Goal: Task Accomplishment & Management: Use online tool/utility

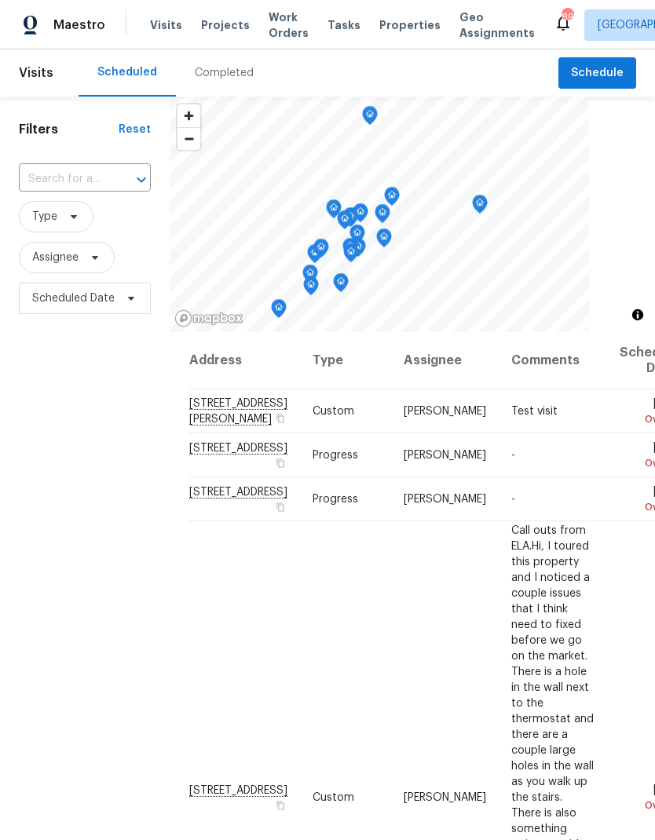
click at [35, 78] on span "Visits" at bounding box center [36, 73] width 35 height 35
click at [45, 75] on span "Visits" at bounding box center [36, 73] width 35 height 35
click at [80, 185] on input "text" at bounding box center [63, 179] width 88 height 24
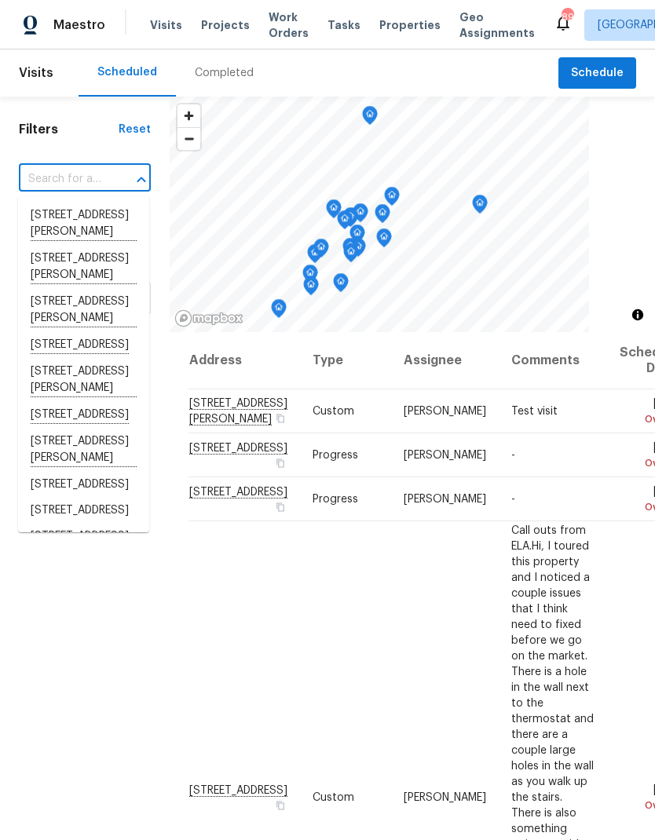
click at [92, 184] on input "text" at bounding box center [63, 179] width 88 height 24
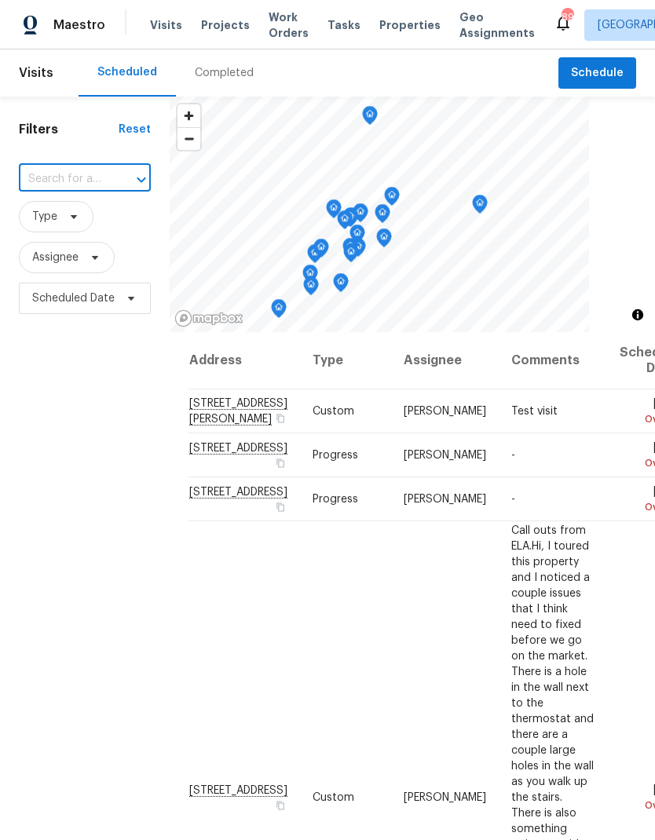
paste input "2874 Fairburn Rd SW, Atlanta, GA 30331"
type input "2874 Fairburn Rd SW, Atlanta, GA 30331"
click at [75, 229] on li "2874 Fairburn Rd SW, Atlanta, GA 30331" at bounding box center [83, 216] width 131 height 27
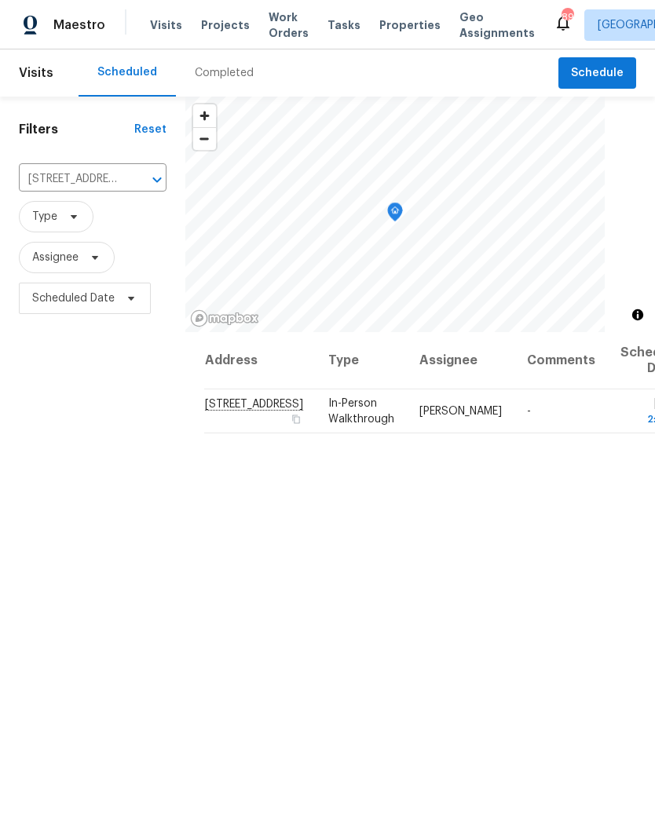
click at [132, 180] on icon "Clear" at bounding box center [136, 179] width 9 height 9
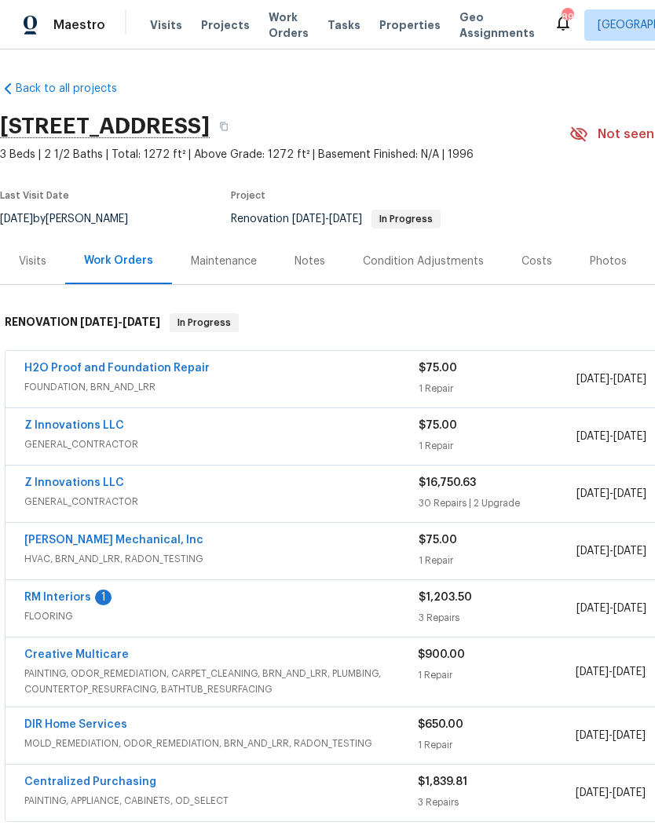
click at [131, 542] on link "[PERSON_NAME] Mechanical, Inc" at bounding box center [113, 540] width 179 height 11
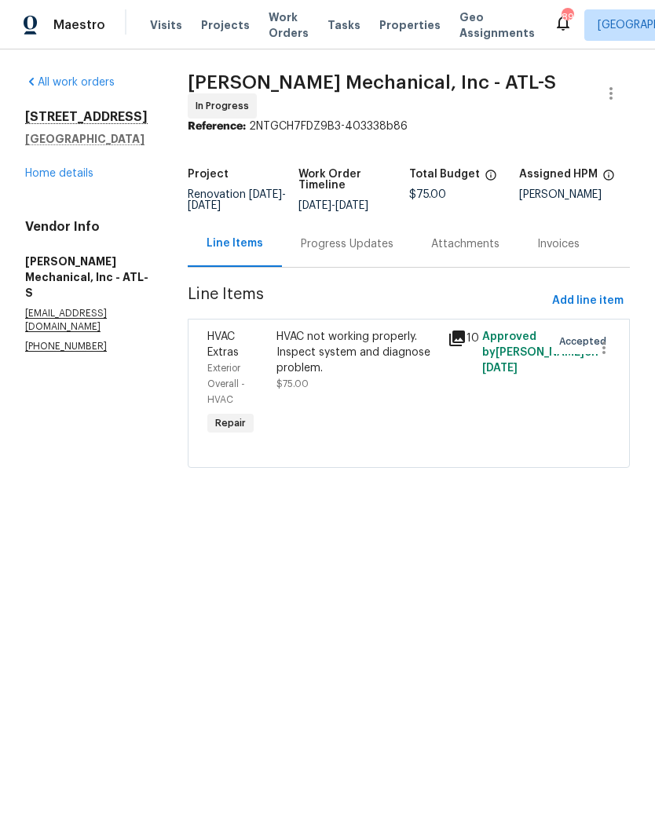
click at [391, 261] on div "Progress Updates" at bounding box center [347, 244] width 130 height 46
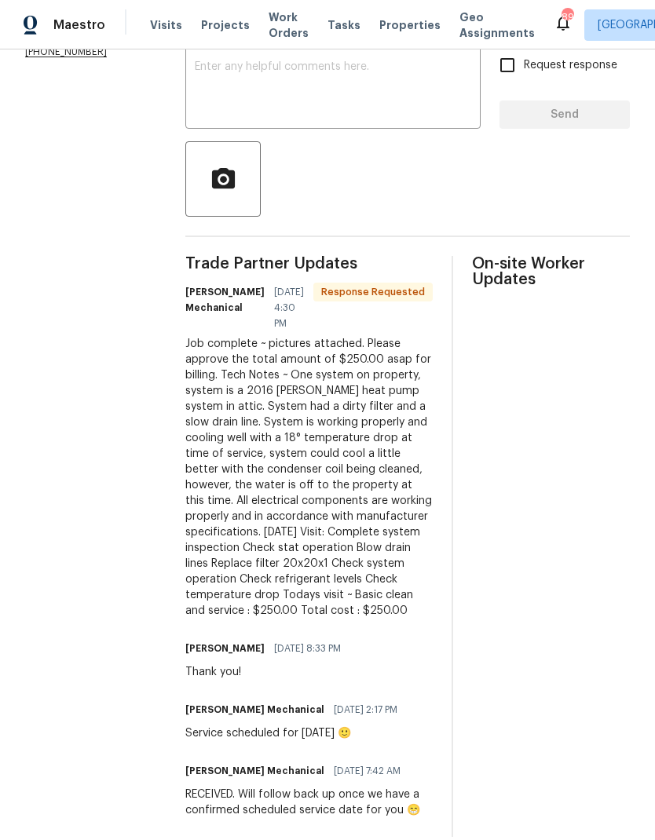
scroll to position [294, 0]
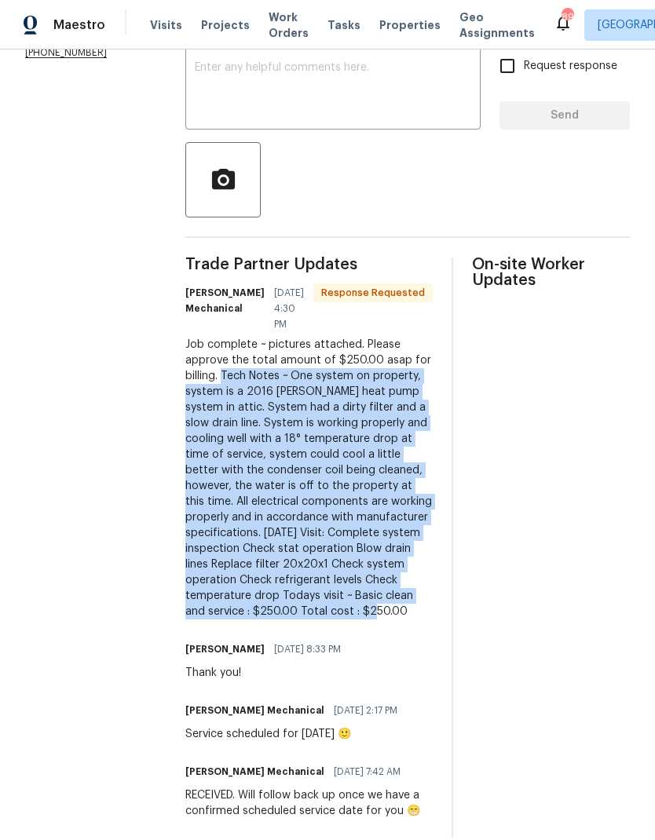
copy div "Tech Notes ~ One system on property, system is a 2016 Goodman heat pump system …"
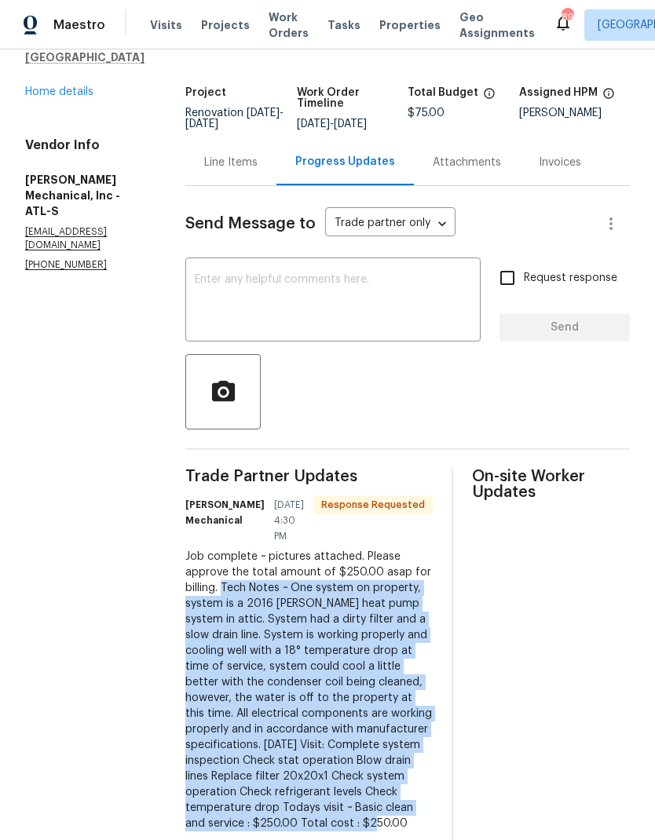
scroll to position [82, 0]
click at [269, 175] on div "Line Items" at bounding box center [230, 161] width 91 height 46
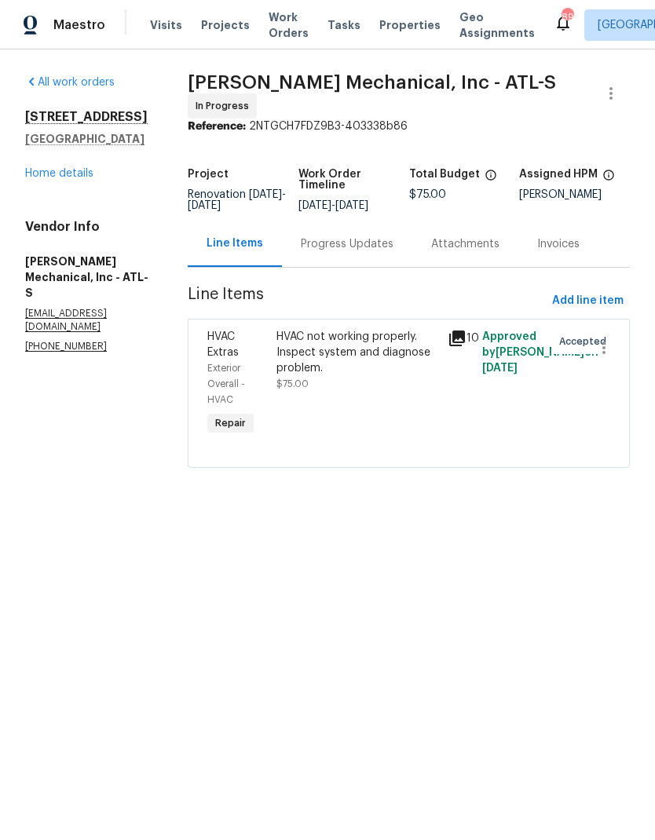
click at [372, 349] on div "HVAC not working properly. Inspect system and diagnose problem." at bounding box center [357, 352] width 163 height 47
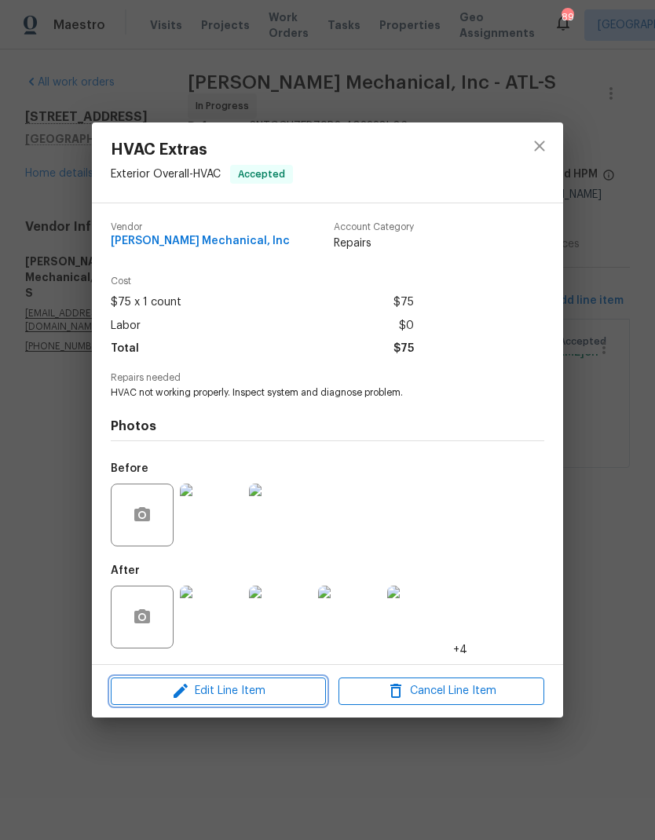
click at [274, 698] on span "Edit Line Item" at bounding box center [218, 692] width 206 height 20
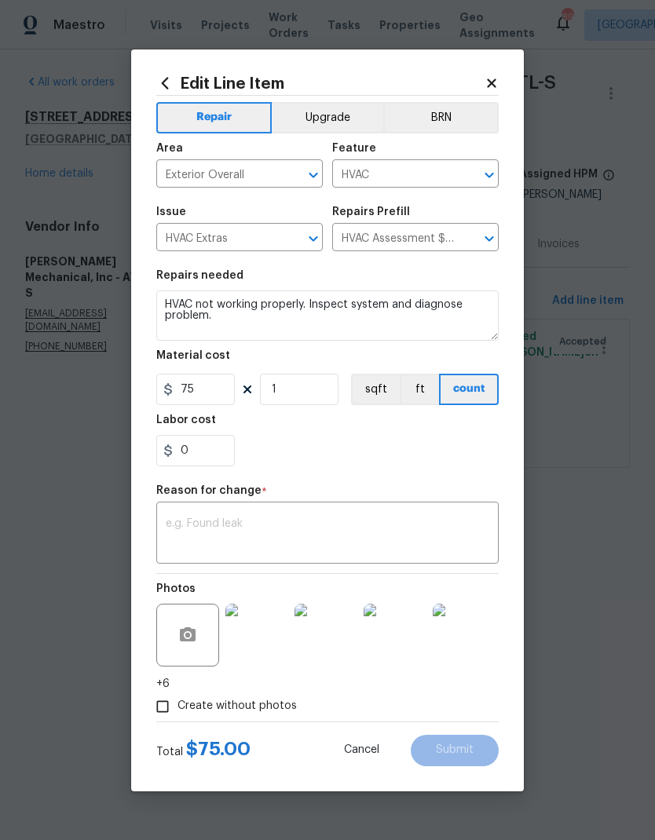
click at [216, 527] on textarea at bounding box center [328, 534] width 324 height 33
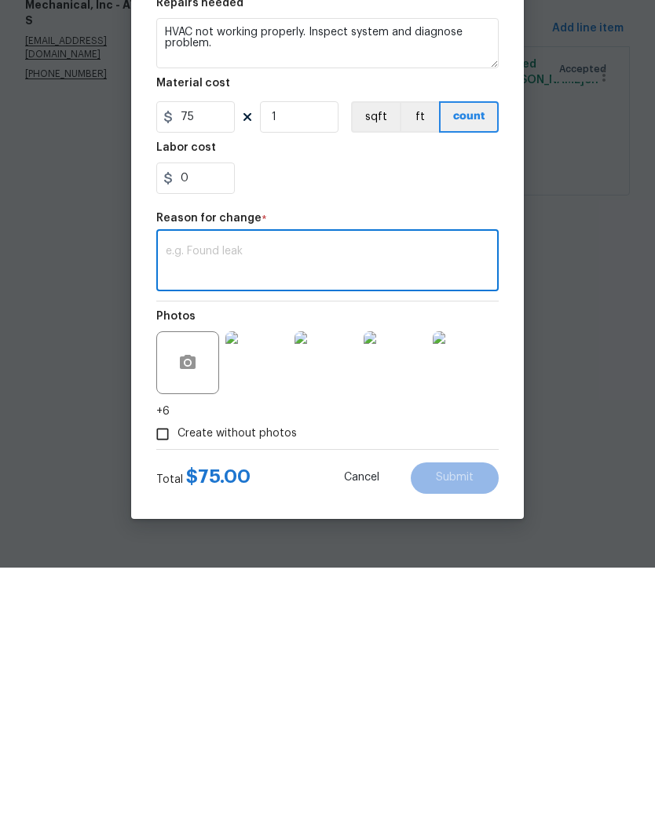
click at [201, 518] on textarea at bounding box center [328, 534] width 324 height 33
paste textarea "Tech Notes ~ One system on property, system is a 2016 [PERSON_NAME] heat pump s…"
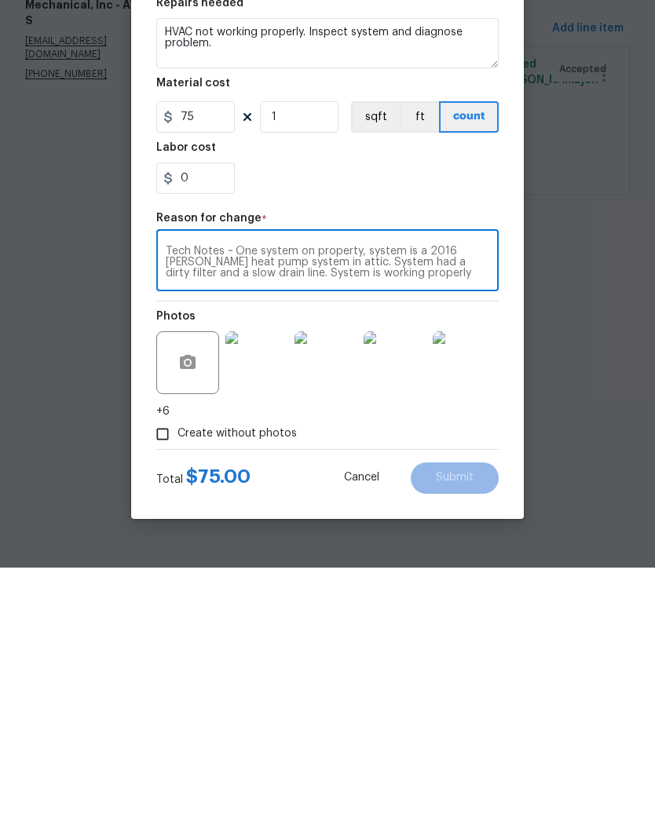
scroll to position [99, 0]
type textarea "Tech Notes ~ One system on property, system is a 2016 [PERSON_NAME] heat pump s…"
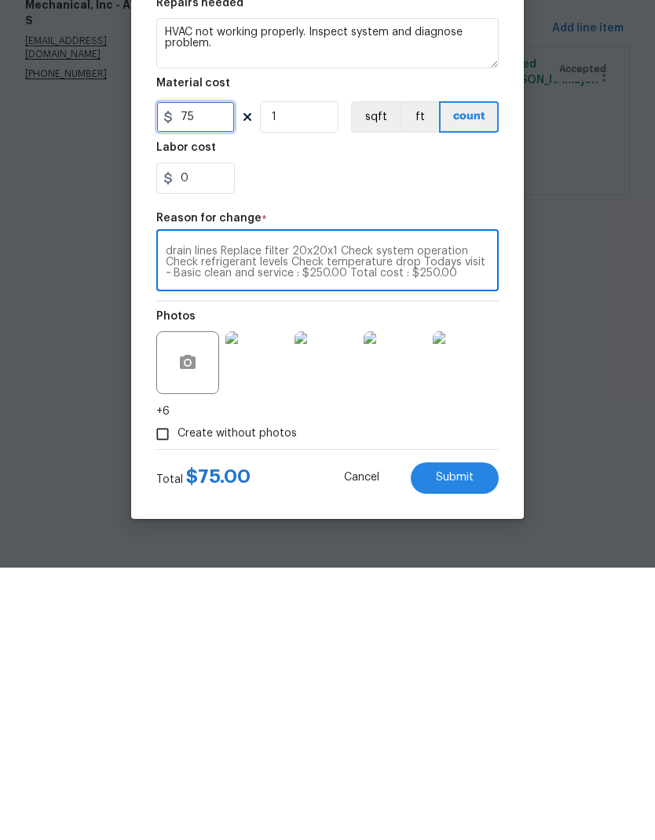
click at [213, 374] on input "75" at bounding box center [195, 389] width 79 height 31
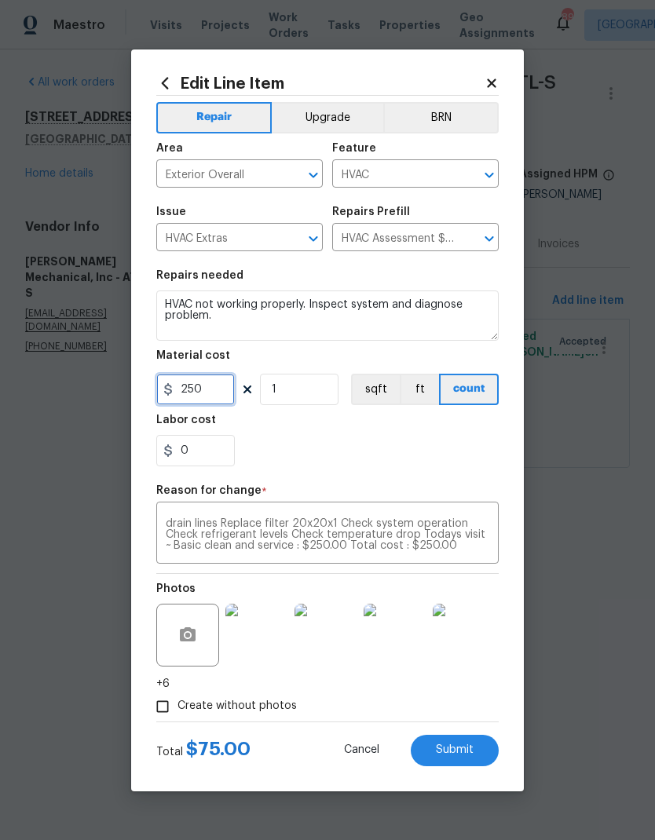
type input "250"
click at [481, 756] on button "Submit" at bounding box center [455, 750] width 88 height 31
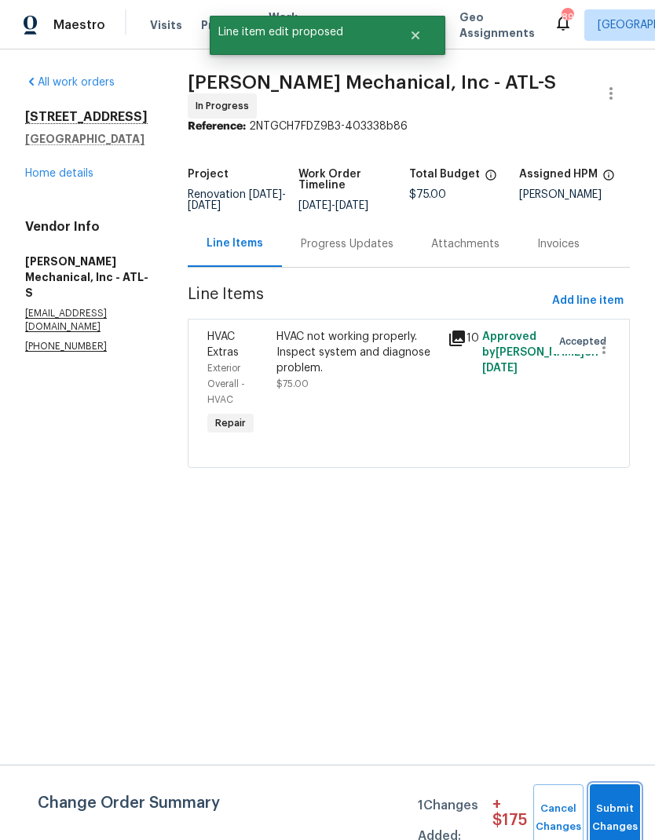
click at [618, 807] on span "Submit Changes" at bounding box center [615, 818] width 35 height 36
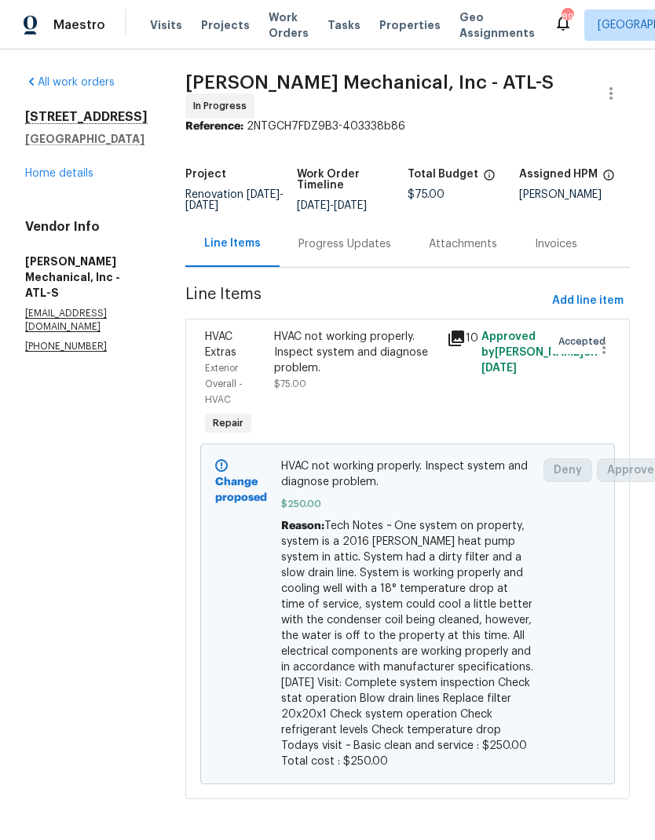
click at [91, 175] on link "Home details" at bounding box center [59, 173] width 68 height 11
